Goal: Transaction & Acquisition: Purchase product/service

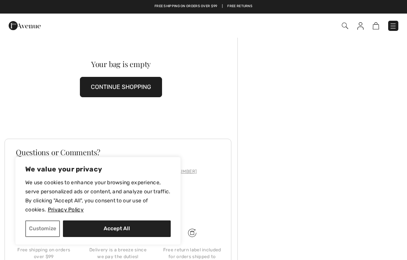
click at [378, 27] on img at bounding box center [376, 25] width 6 height 7
click at [134, 227] on button "Accept All" at bounding box center [117, 229] width 108 height 17
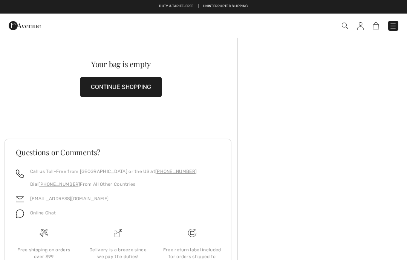
checkbox input "true"
click at [380, 21] on span at bounding box center [287, 26] width 223 height 10
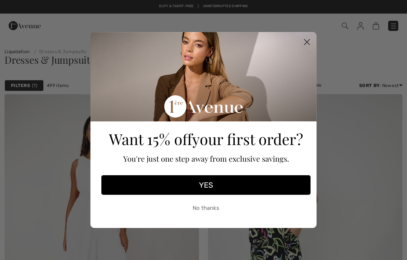
checkbox input "true"
click at [307, 44] on circle "Close dialog" at bounding box center [307, 42] width 12 height 12
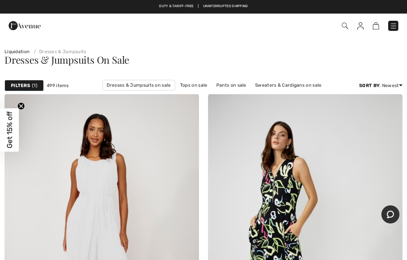
click at [361, 27] on img at bounding box center [361, 26] width 6 height 8
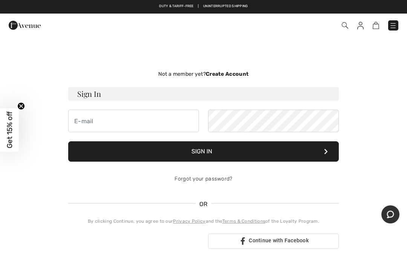
click at [378, 25] on img at bounding box center [376, 25] width 6 height 7
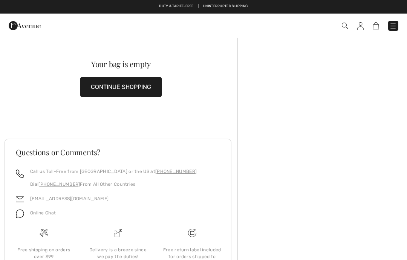
click at [347, 26] on img at bounding box center [345, 26] width 6 height 6
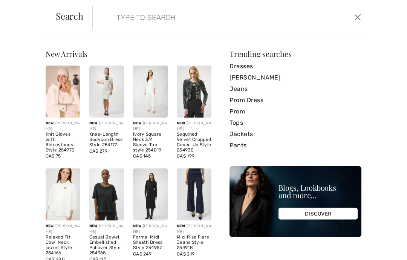
click at [268, 23] on input "search" at bounding box center [201, 17] width 181 height 23
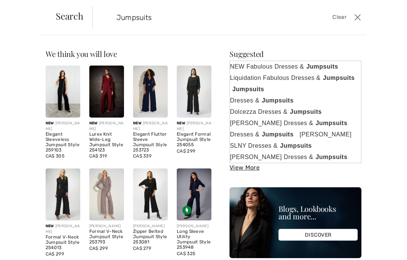
type input "Jumpsuits"
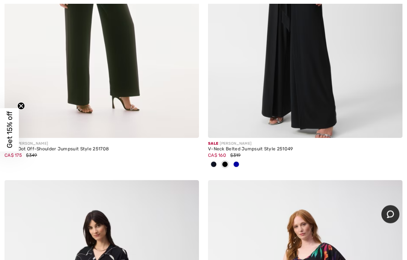
scroll to position [6675, 0]
click at [237, 161] on span at bounding box center [237, 164] width 6 height 6
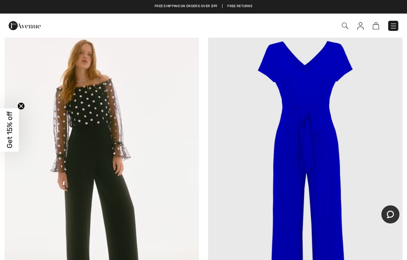
scroll to position [6485, 0]
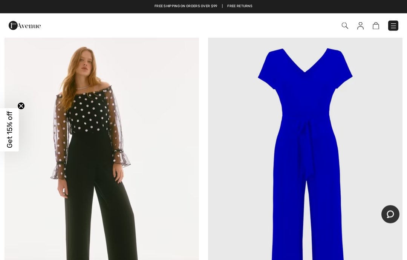
click at [313, 118] on img at bounding box center [305, 183] width 195 height 292
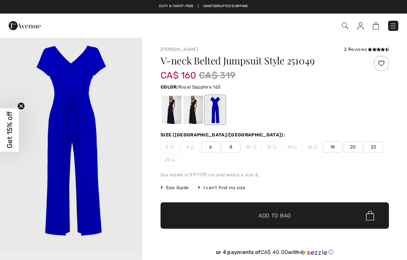
checkbox input "true"
click at [217, 112] on div at bounding box center [216, 110] width 20 height 28
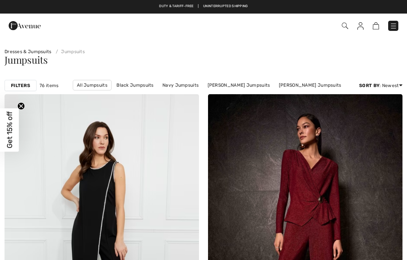
scroll to position [6485, 0]
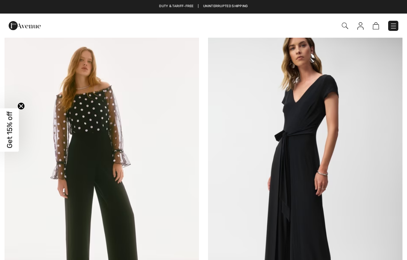
checkbox input "true"
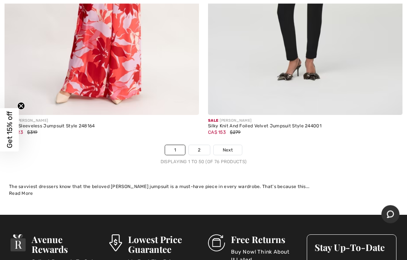
scroll to position [8417, 0]
click at [201, 145] on link "2" at bounding box center [199, 150] width 21 height 10
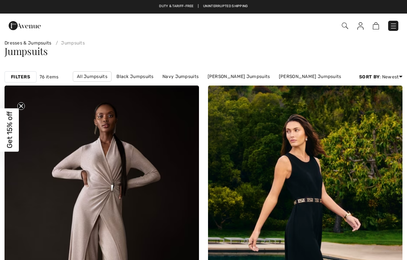
checkbox input "true"
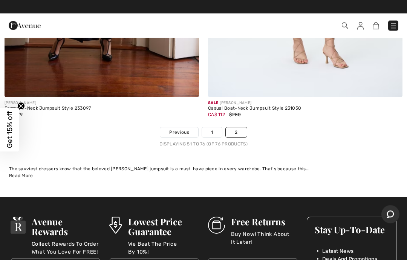
scroll to position [4362, 0]
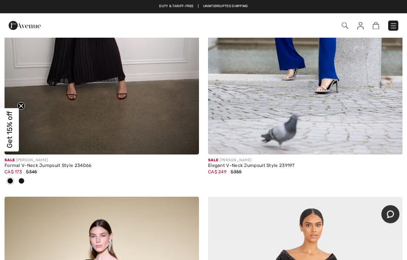
click at [346, 26] on img at bounding box center [345, 26] width 6 height 6
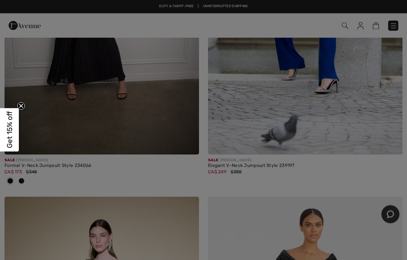
scroll to position [3242, 0]
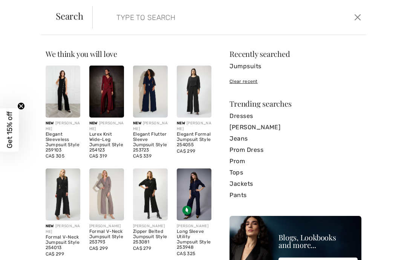
click at [162, 15] on input "search" at bounding box center [201, 17] width 181 height 23
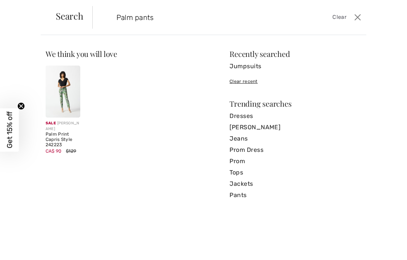
type input "Palm pants"
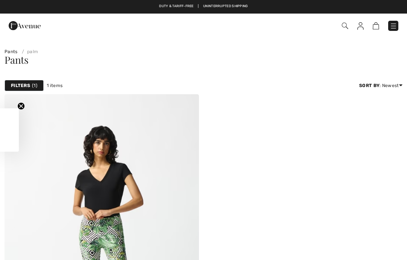
checkbox input "true"
click at [342, 29] on img at bounding box center [345, 26] width 6 height 6
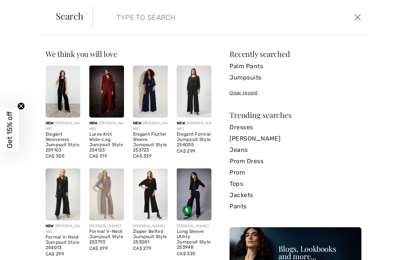
click at [113, 21] on input "search" at bounding box center [201, 17] width 181 height 23
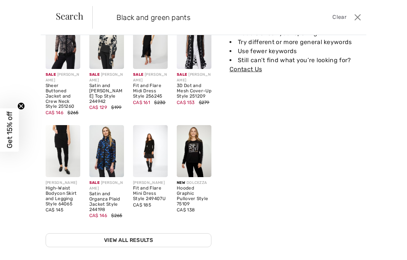
scroll to position [48, 0]
type input "Black and green"
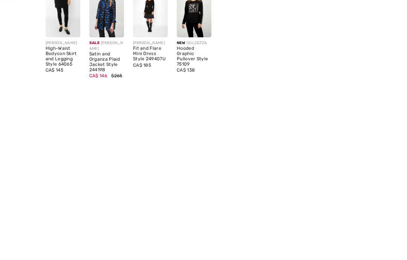
scroll to position [29, 0]
